Goal: Task Accomplishment & Management: Use online tool/utility

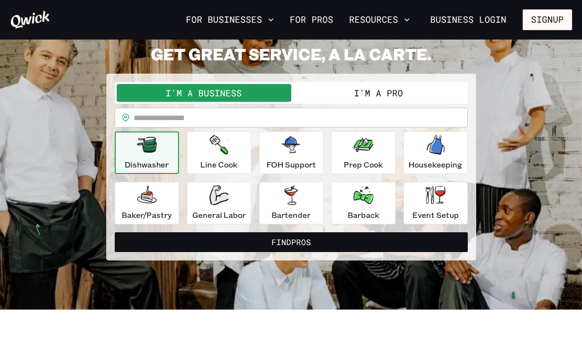
scroll to position [45, 0]
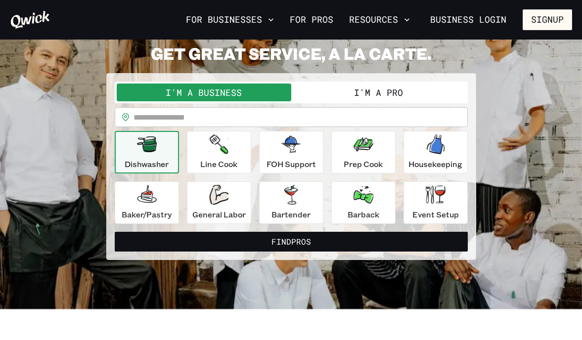
click at [327, 90] on button "I'm a Pro" at bounding box center [378, 93] width 174 height 18
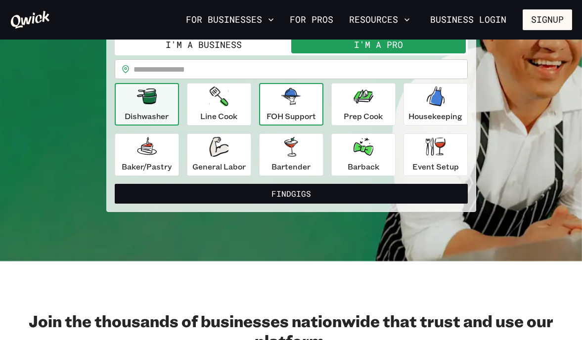
scroll to position [95, 0]
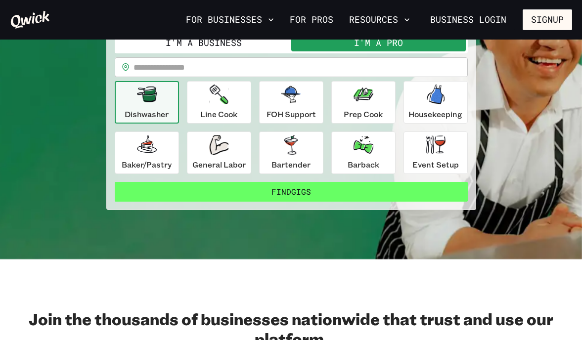
click at [348, 190] on button "Find Gigs" at bounding box center [291, 192] width 353 height 20
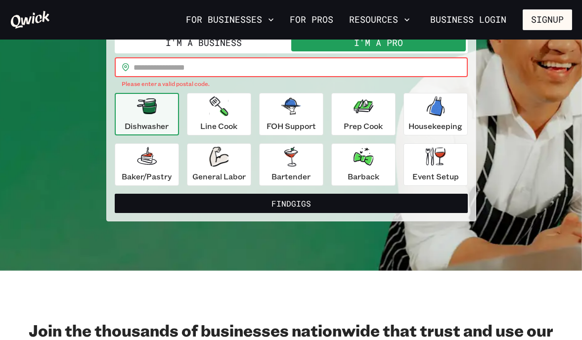
click at [327, 68] on input "text" at bounding box center [300, 67] width 334 height 20
click at [132, 69] on div "​ ***** ​" at bounding box center [291, 67] width 353 height 20
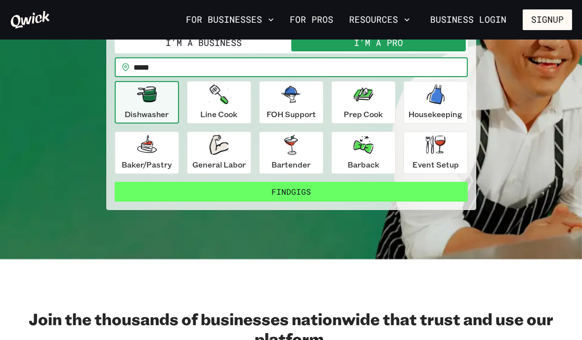
type input "*****"
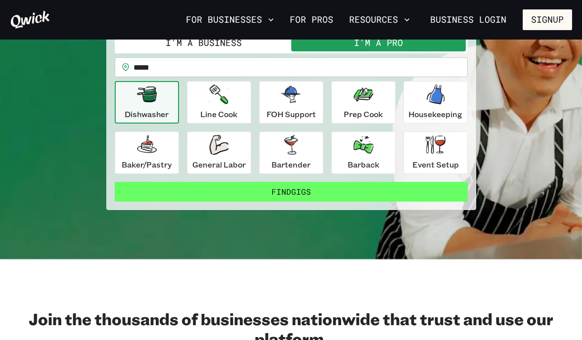
click at [251, 188] on button "Find Gigs" at bounding box center [291, 192] width 353 height 20
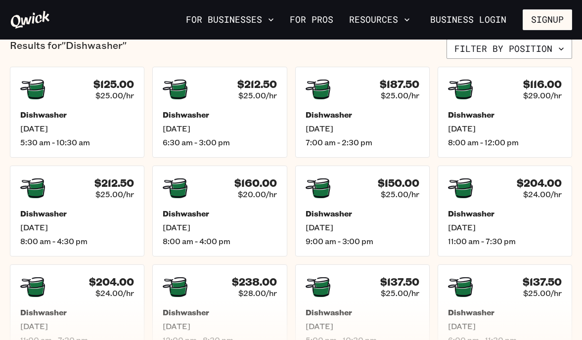
scroll to position [213, 0]
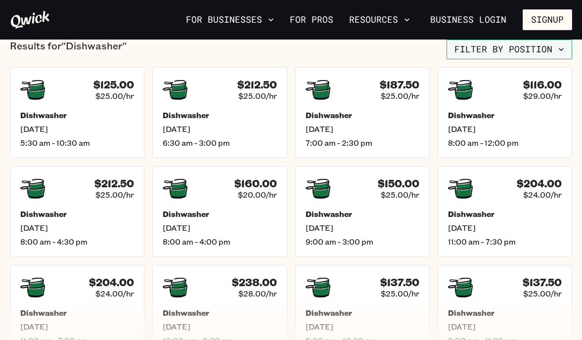
click at [503, 53] on button "Filter by position" at bounding box center [509, 50] width 126 height 20
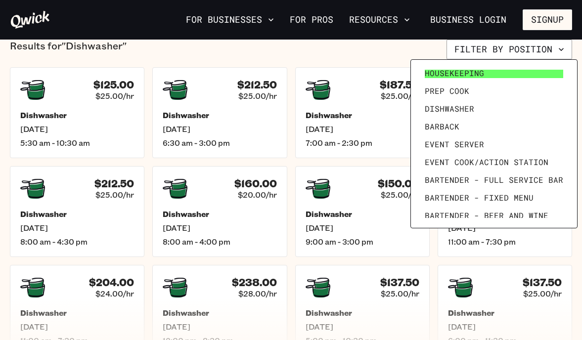
scroll to position [136, 0]
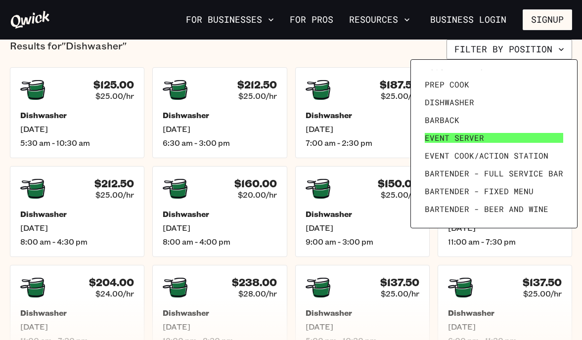
click at [481, 137] on span "Event Server" at bounding box center [454, 138] width 59 height 10
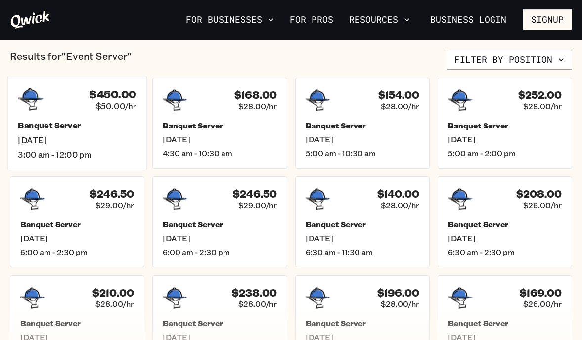
scroll to position [203, 0]
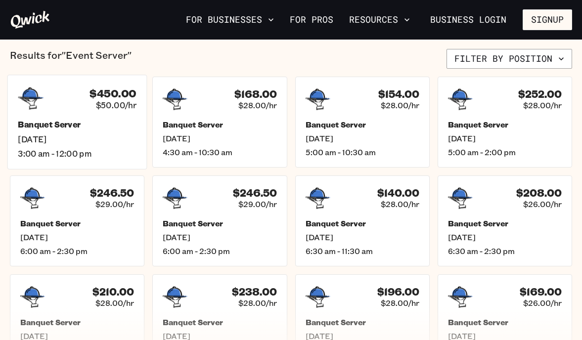
click at [111, 123] on h5 "Banquet Server" at bounding box center [77, 125] width 118 height 10
